Goal: Task Accomplishment & Management: Manage account settings

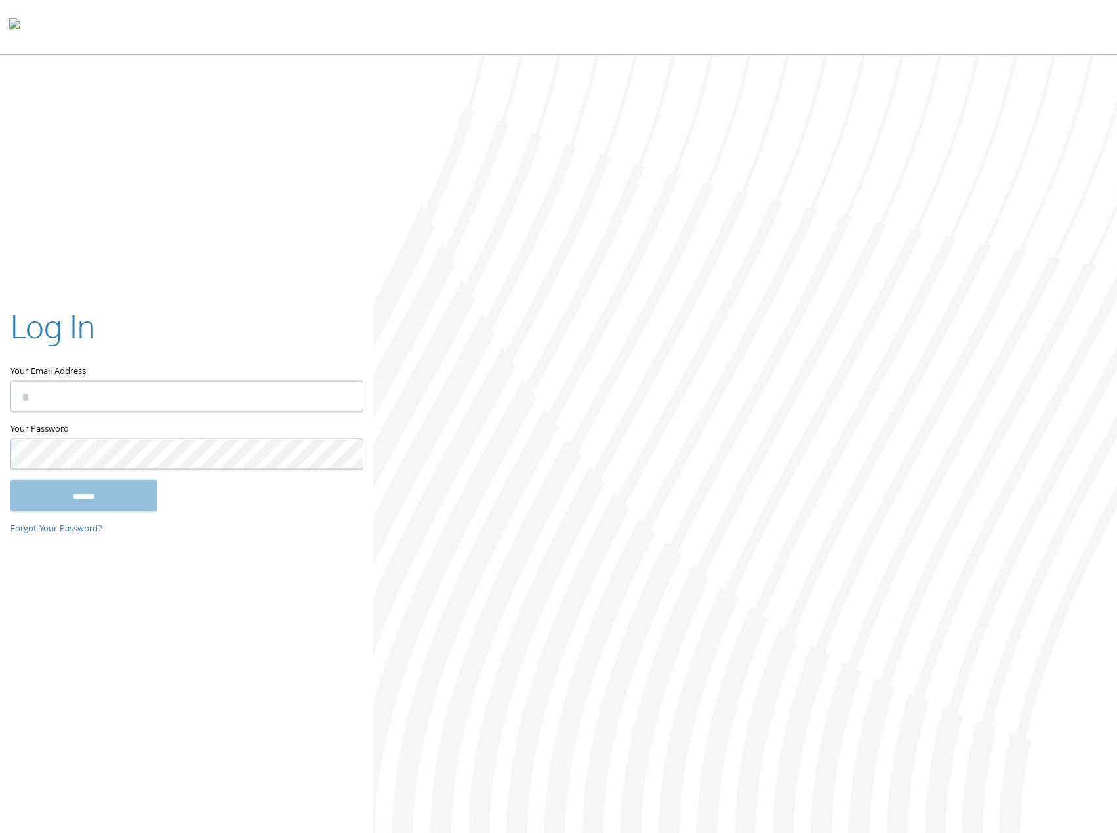
type input "**********"
click at [108, 496] on input "******" at bounding box center [83, 495] width 147 height 31
type input "**********"
click at [122, 482] on input "******" at bounding box center [83, 496] width 147 height 31
